Goal: Task Accomplishment & Management: Complete application form

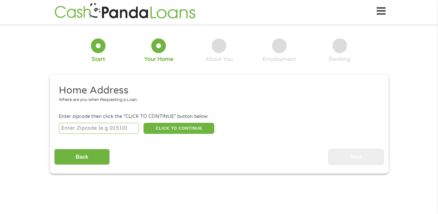
click at [100, 129] on input "number" at bounding box center [99, 128] width 80 height 11
type input "72015"
click at [156, 131] on button "CLICK TO CONTINUE" at bounding box center [179, 128] width 71 height 11
type input "72015"
type input "[PERSON_NAME]"
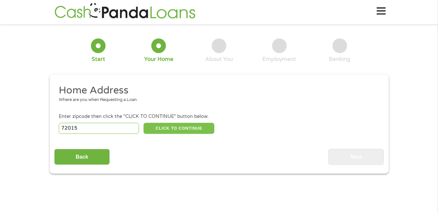
select select "[US_STATE]"
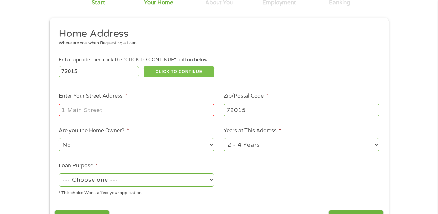
scroll to position [67, 0]
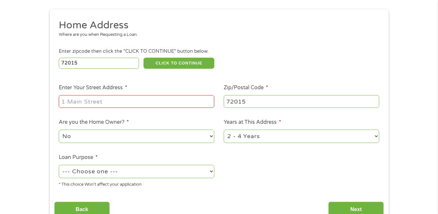
click at [109, 103] on input "Enter Your Street Address *" at bounding box center [137, 101] width 156 height 12
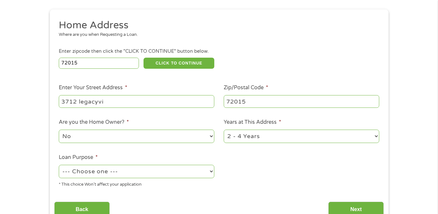
click at [109, 103] on input "3712 legacyvi" at bounding box center [137, 101] width 156 height 12
click at [98, 101] on input "[STREET_ADDRESS]" at bounding box center [137, 101] width 156 height 12
type input "[STREET_ADDRESS]"
click at [109, 139] on select "No Yes" at bounding box center [137, 135] width 156 height 13
select select "yes"
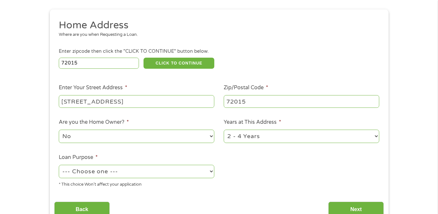
click at [59, 129] on select "No Yes" at bounding box center [137, 135] width 156 height 13
click at [248, 140] on select "1 Year or less 1 - 2 Years 2 - 4 Years Over 4 Years" at bounding box center [302, 135] width 156 height 13
select select "60months"
click at [224, 129] on select "1 Year or less 1 - 2 Years 2 - 4 Years Over 4 Years" at bounding box center [302, 135] width 156 height 13
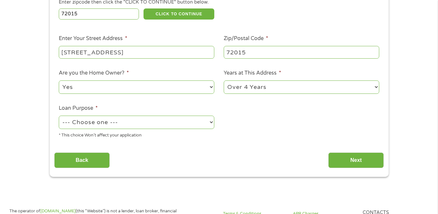
scroll to position [132, 0]
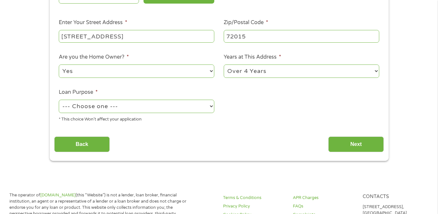
click at [204, 110] on select "--- Choose one --- Pay Bills Debt Consolidation Home Improvement Major Purchase…" at bounding box center [137, 105] width 156 height 13
select select "paybills"
click at [59, 99] on select "--- Choose one --- Pay Bills Debt Consolidation Home Improvement Major Purchase…" at bounding box center [137, 105] width 156 height 13
click at [343, 142] on input "Next" at bounding box center [357, 144] width 56 height 16
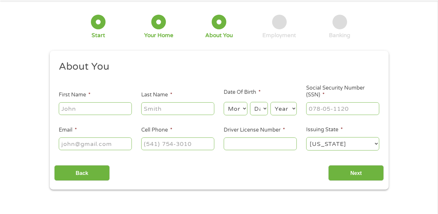
scroll to position [0, 0]
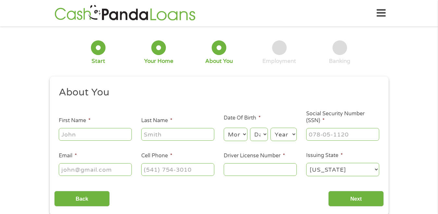
click at [99, 136] on input "First Name *" at bounding box center [95, 134] width 73 height 12
type input "[PERSON_NAME]"
click at [246, 132] on select "Month 1 2 3 4 5 6 7 8 9 10 11 12" at bounding box center [236, 133] width 24 height 13
select select "5"
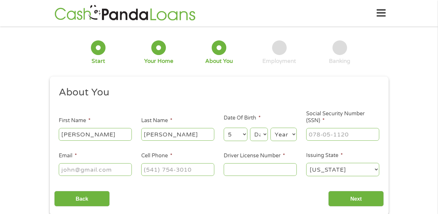
click at [224, 127] on select "Month 1 2 3 4 5 6 7 8 9 10 11 12" at bounding box center [236, 133] width 24 height 13
click at [265, 132] on select "Day 1 2 3 4 5 6 7 8 9 10 11 12 13 14 15 16 17 18 19 20 21 22 23 24 25 26 27 28 …" at bounding box center [259, 133] width 18 height 13
select select "5"
click at [250, 127] on select "Day 1 2 3 4 5 6 7 8 9 10 11 12 13 14 15 16 17 18 19 20 21 22 23 24 25 26 27 28 …" at bounding box center [259, 133] width 18 height 13
click at [286, 131] on select "Year [DATE] 2006 2005 2004 2003 2002 2001 2000 1999 1998 1997 1996 1995 1994 19…" at bounding box center [284, 133] width 26 height 13
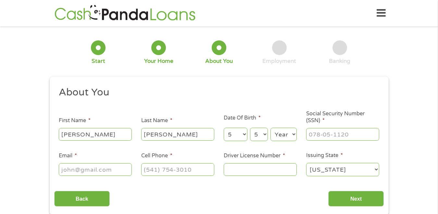
select select "1981"
click at [271, 127] on select "Year [DATE] 2006 2005 2004 2003 2002 2001 2000 1999 1998 1997 1996 1995 1994 19…" at bounding box center [284, 133] width 26 height 13
click at [325, 132] on input "___-__-____" at bounding box center [342, 134] width 73 height 12
type input "430-55-6199"
click at [110, 170] on input "Email *" at bounding box center [95, 169] width 73 height 12
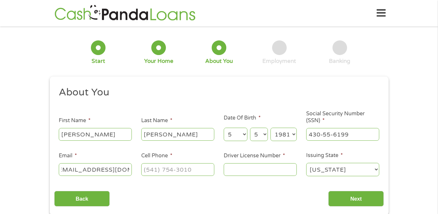
scroll to position [0, 16]
type input "[EMAIL_ADDRESS][DOMAIN_NAME]"
type input "[PHONE_NUMBER]"
click at [241, 165] on input "Driver License Number *" at bounding box center [260, 169] width 73 height 12
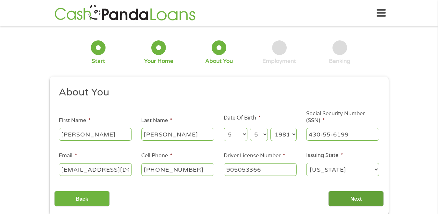
type input "905053366"
click at [340, 199] on input "Next" at bounding box center [357, 198] width 56 height 16
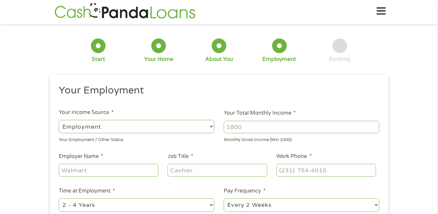
click at [225, 130] on input "Your Total Monthly Income *" at bounding box center [302, 127] width 156 height 12
type input "4000"
click at [152, 172] on input "Employer Name *" at bounding box center [108, 169] width 99 height 12
type input "V"
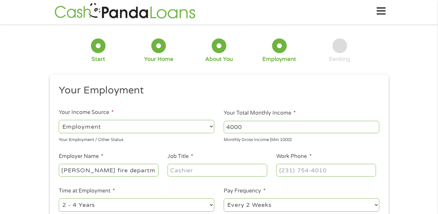
type input "[PERSON_NAME] fire department"
type input "firefighter"
type input "[PHONE_NUMBER]"
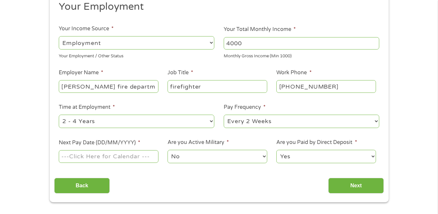
scroll to position [99, 0]
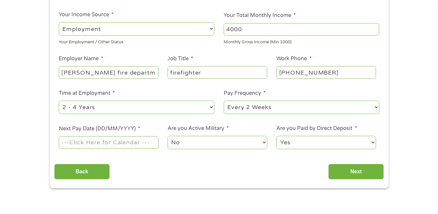
click at [202, 102] on select "--- Choose one --- 1 Year or less 1 - 2 Years 2 - 4 Years Over 4 Years" at bounding box center [137, 106] width 156 height 13
select select "60months"
click at [59, 100] on select "--- Choose one --- 1 Year or less 1 - 2 Years 2 - 4 Years Over 4 Years" at bounding box center [137, 106] width 156 height 13
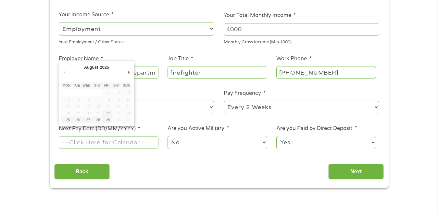
click at [89, 145] on input "Next Pay Date (DD/MM/YYYY) *" at bounding box center [108, 142] width 99 height 12
type input "[DATE]"
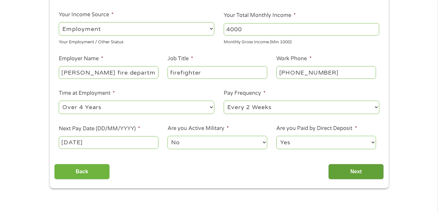
click at [352, 170] on input "Next" at bounding box center [357, 171] width 56 height 16
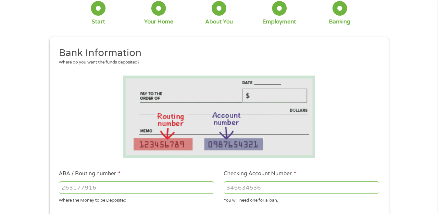
scroll to position [130, 0]
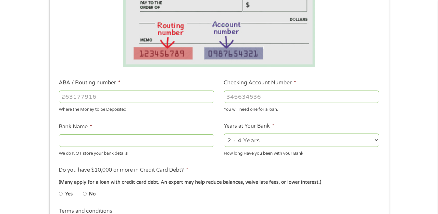
click at [97, 98] on input "ABA / Routing number *" at bounding box center [137, 96] width 156 height 12
drag, startPoint x: 97, startPoint y: 98, endPoint x: 87, endPoint y: 105, distance: 12.5
drag, startPoint x: 87, startPoint y: 105, endPoint x: 91, endPoint y: 95, distance: 11.7
paste input "-1"
click at [208, 99] on input "-1" at bounding box center [137, 96] width 156 height 12
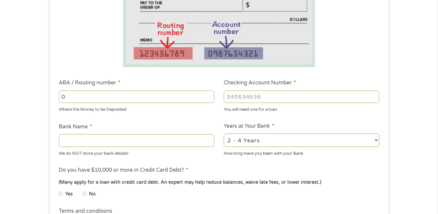
click at [209, 94] on input "0" at bounding box center [137, 96] width 156 height 12
click at [129, 97] on input "0" at bounding box center [137, 96] width 156 height 12
type input "082900872"
type input "ARVEST BANKFAYETTEVILLE"
type input "082900872"
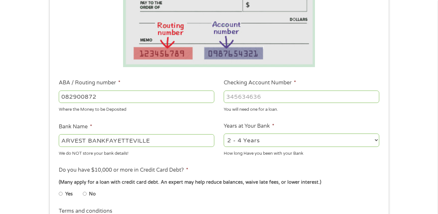
click at [267, 98] on input "Checking Account Number *" at bounding box center [302, 96] width 156 height 12
type input "534063582"
click at [270, 142] on select "2 - 4 Years 6 - 12 Months 1 - 2 Years Over 4 Years" at bounding box center [302, 139] width 156 height 13
select select "60months"
click at [224, 133] on select "2 - 4 Years 6 - 12 Months 1 - 2 Years Over 4 Years" at bounding box center [302, 139] width 156 height 13
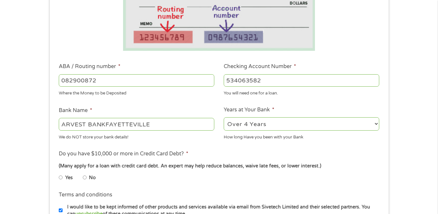
scroll to position [163, 0]
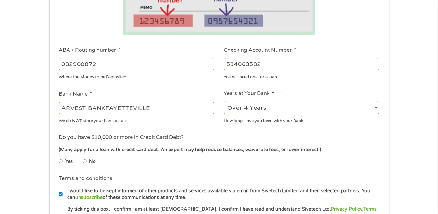
click at [59, 161] on input "Yes" at bounding box center [61, 161] width 4 height 10
radio input "true"
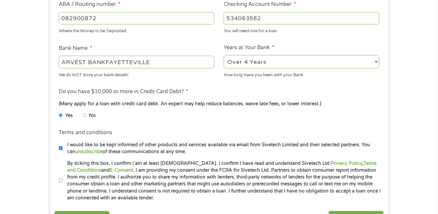
scroll to position [260, 0]
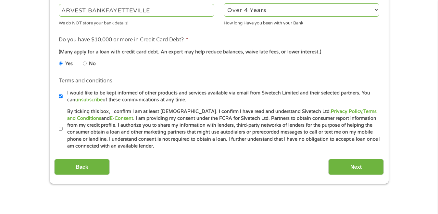
click at [84, 65] on input "No" at bounding box center [85, 63] width 4 height 10
radio input "true"
click at [63, 128] on label "By ticking this box, I confirm I am at least [DEMOGRAPHIC_DATA]. I confirm I ha…" at bounding box center [222, 129] width 319 height 42
click at [63, 128] on input "By ticking this box, I confirm I am at least [DEMOGRAPHIC_DATA]. I confirm I ha…" at bounding box center [61, 129] width 4 height 10
checkbox input "true"
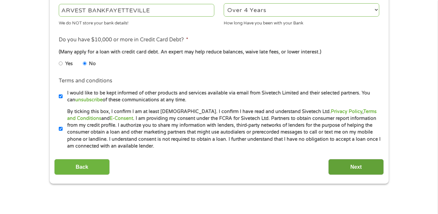
click at [350, 165] on input "Next" at bounding box center [357, 167] width 56 height 16
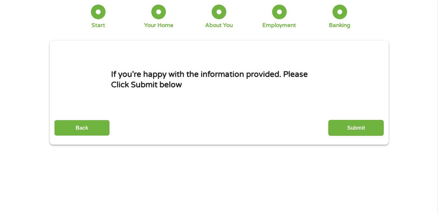
scroll to position [0, 0]
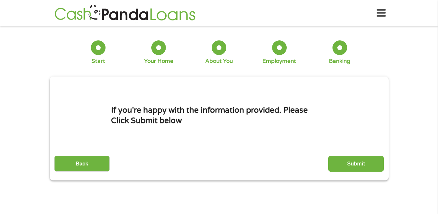
click at [350, 165] on input "Submit" at bounding box center [357, 163] width 56 height 16
